Goal: Task Accomplishment & Management: Use online tool/utility

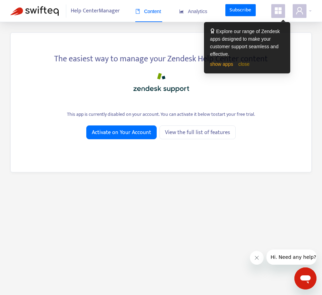
click at [247, 66] on link "close" at bounding box center [243, 64] width 11 height 6
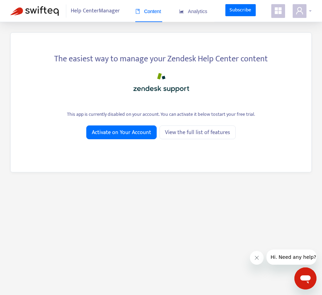
click at [295, 13] on icon "user" at bounding box center [299, 11] width 8 height 8
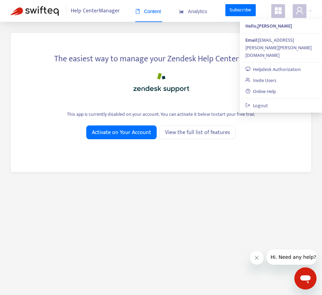
click at [277, 12] on icon "appstore" at bounding box center [277, 10] width 7 height 7
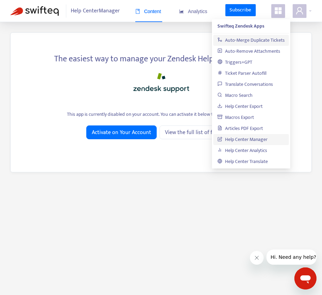
click at [263, 38] on link "Auto-Merge Duplicate Tickets" at bounding box center [250, 40] width 67 height 8
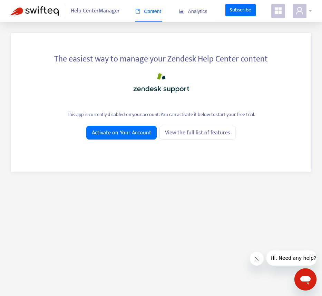
click at [299, 10] on icon "user" at bounding box center [299, 11] width 8 height 8
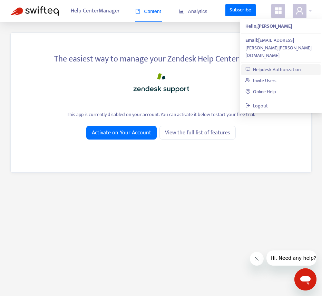
click at [274, 66] on link "Helpdesk Authorization" at bounding box center [272, 70] width 55 height 8
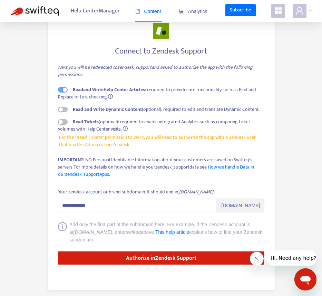
scroll to position [28, 0]
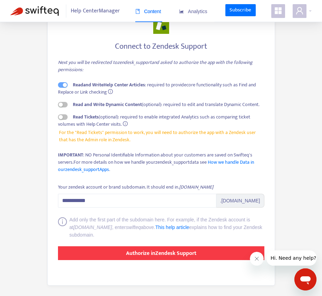
click at [158, 252] on strong "Authorize in Zendesk Support" at bounding box center [161, 252] width 70 height 9
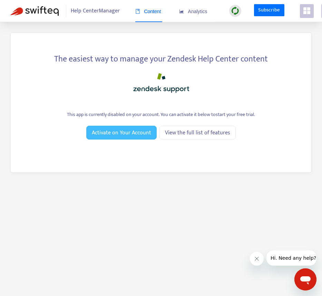
click at [103, 133] on span "Activate on Your Account" at bounding box center [121, 132] width 59 height 9
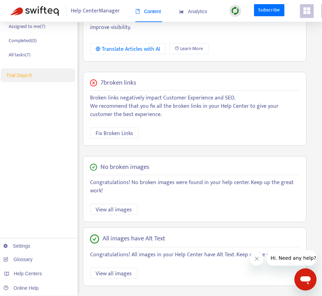
scroll to position [142, 0]
click at [128, 133] on span "Fix Broken Links" at bounding box center [115, 133] width 38 height 9
